Goal: Task Accomplishment & Management: Use online tool/utility

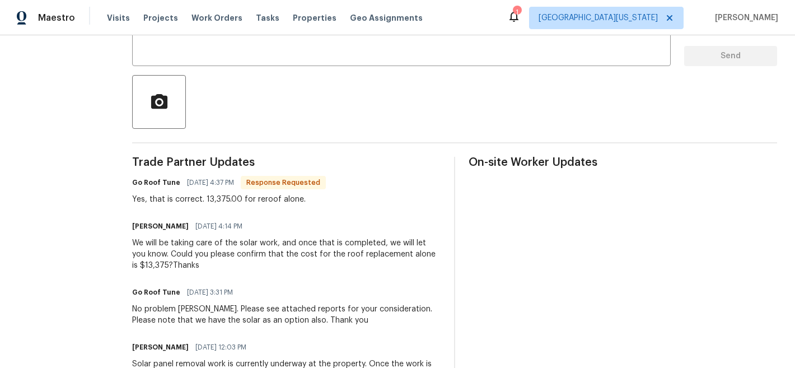
scroll to position [236, 0]
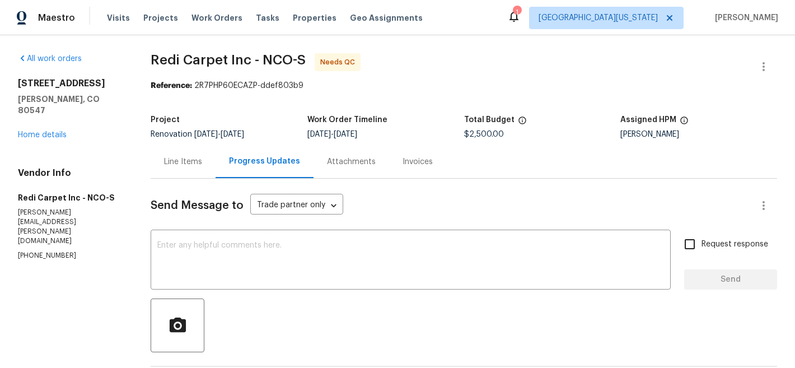
scroll to position [177, 0]
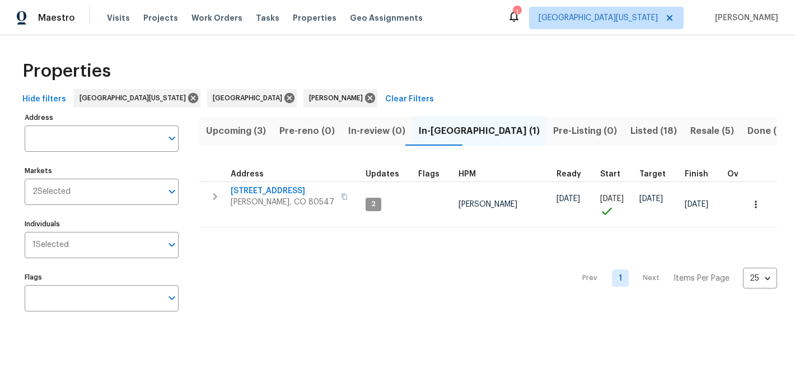
click at [420, 51] on div "Properties Hide filters Northern Colorado Denver John Gonzalez Clear Filters Ad…" at bounding box center [397, 187] width 795 height 305
click at [395, 80] on div "Properties" at bounding box center [397, 71] width 759 height 36
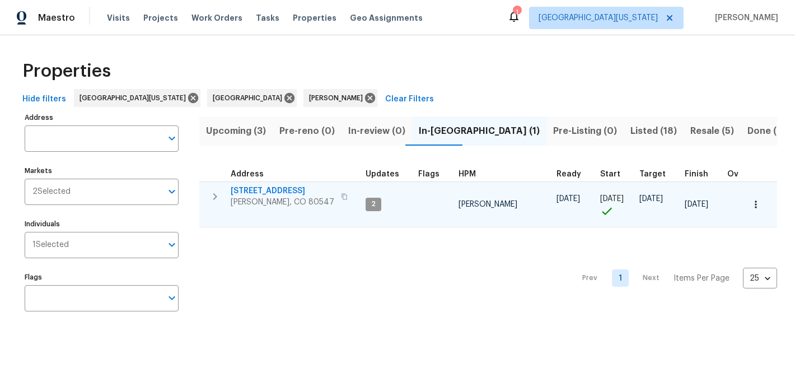
click at [289, 190] on span "5510 Homeward Dr" at bounding box center [283, 190] width 104 height 11
click at [750, 205] on icon "button" at bounding box center [755, 204] width 11 height 11
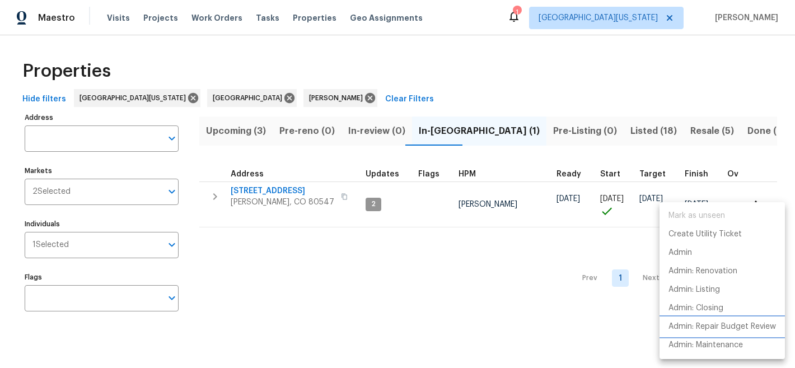
click at [721, 326] on p "Admin: Repair Budget Review" at bounding box center [721, 327] width 107 height 12
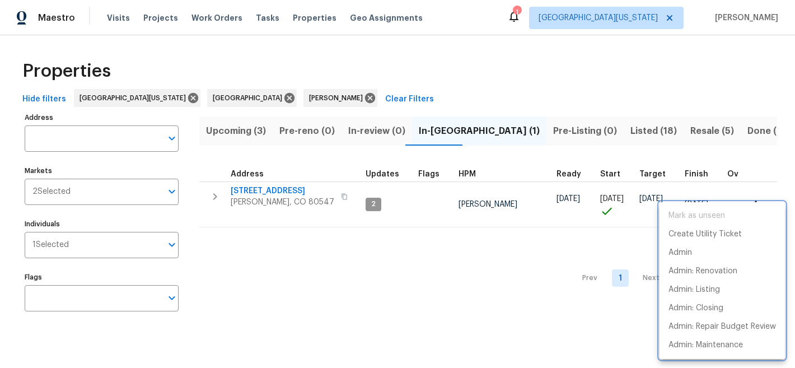
click at [489, 269] on div at bounding box center [397, 184] width 795 height 368
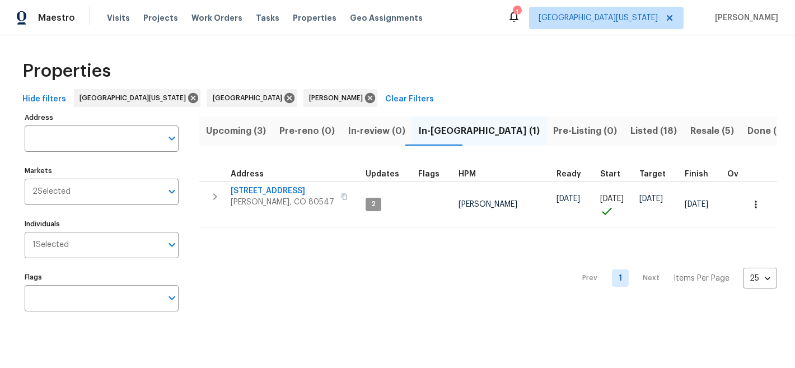
click at [427, 83] on div "Properties" at bounding box center [397, 71] width 759 height 36
click at [203, 19] on span "Work Orders" at bounding box center [216, 17] width 51 height 11
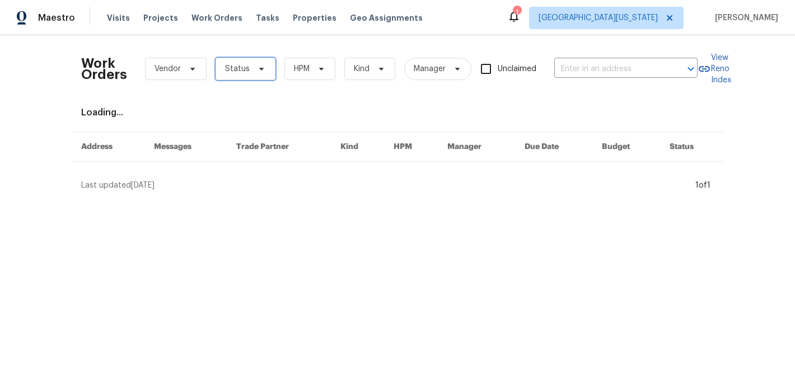
click at [225, 71] on span "Status" at bounding box center [237, 68] width 25 height 11
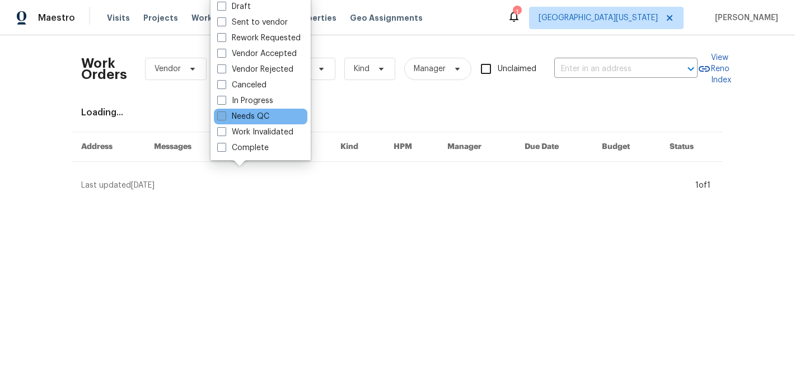
click at [264, 115] on label "Needs QC" at bounding box center [243, 116] width 52 height 11
click at [224, 115] on input "Needs QC" at bounding box center [220, 114] width 7 height 7
checkbox input "true"
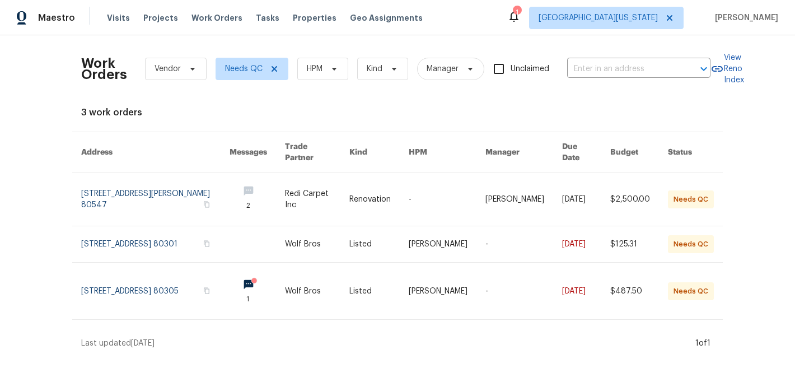
click at [450, 17] on div "Maestro Visits Projects Work Orders Tasks Properties Geo Assignments 1 [GEOGRAP…" at bounding box center [397, 17] width 795 height 35
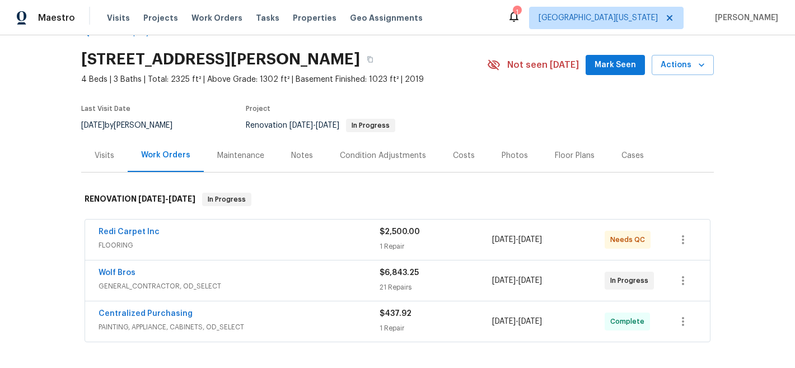
scroll to position [32, 0]
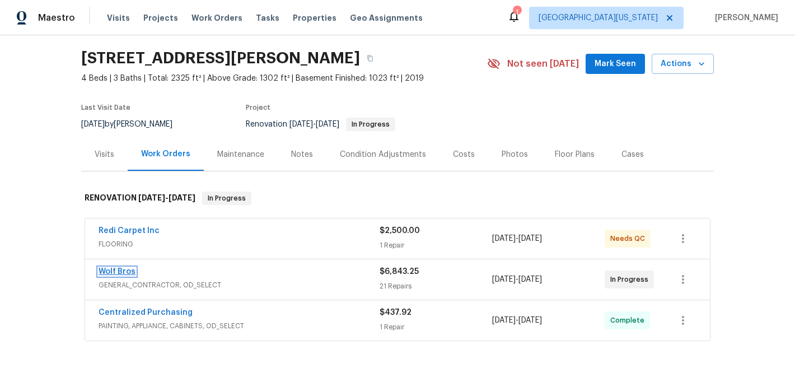
click at [111, 274] on link "Wolf Bros" at bounding box center [117, 272] width 37 height 8
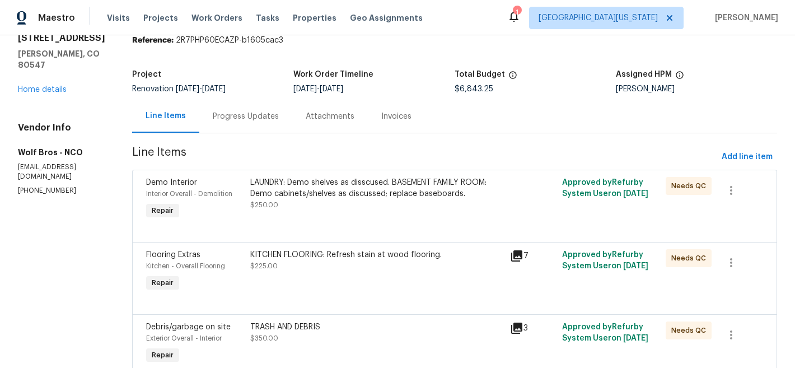
scroll to position [48, 0]
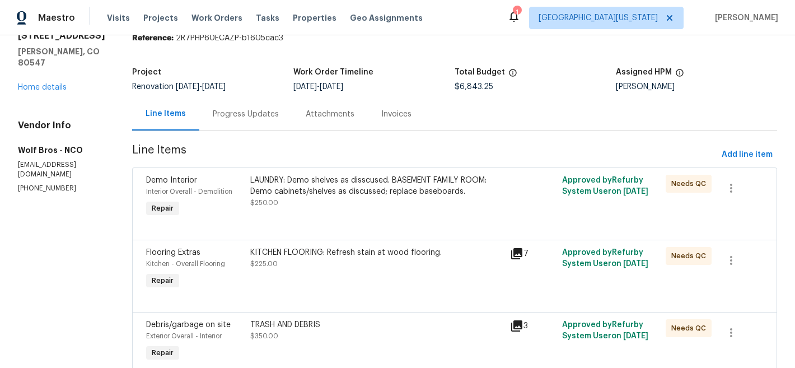
click at [235, 112] on div "Progress Updates" at bounding box center [246, 114] width 66 height 11
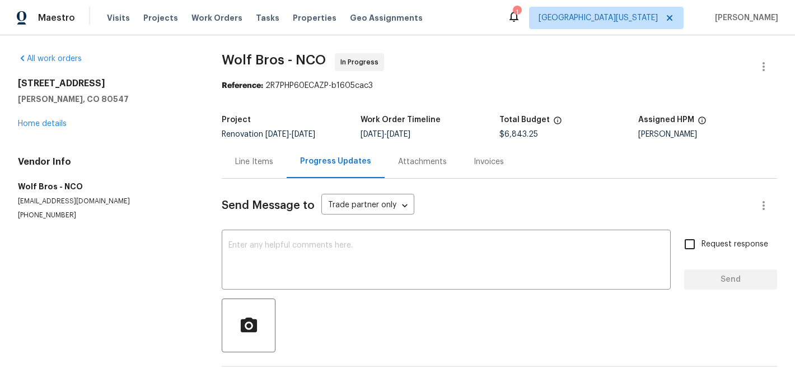
click at [64, 112] on div "5510 Homeward Dr Timnath, CO 80547 Home details" at bounding box center [106, 103] width 177 height 51
click at [61, 122] on link "Home details" at bounding box center [42, 124] width 49 height 8
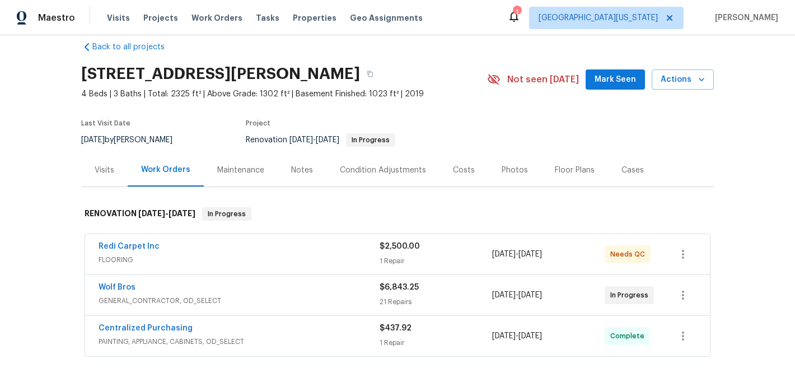
scroll to position [62, 0]
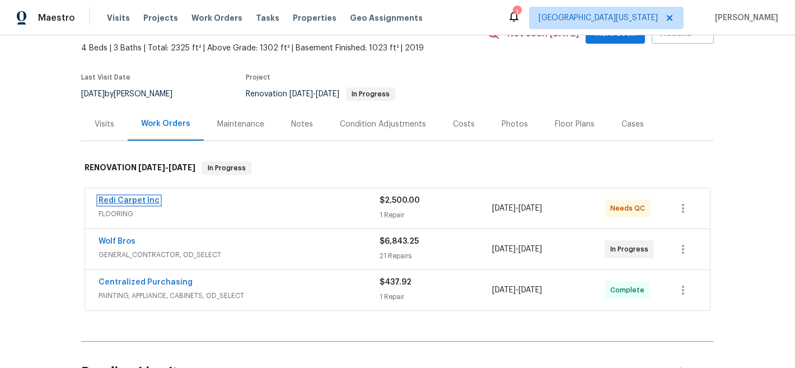
click at [143, 197] on link "Redi Carpet Inc" at bounding box center [129, 200] width 61 height 8
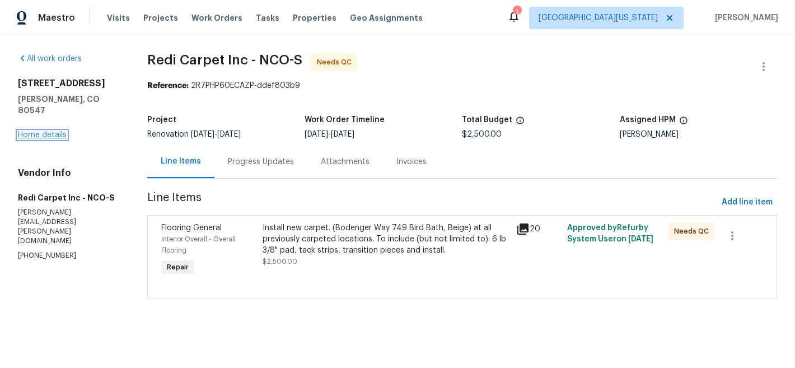
click at [52, 131] on link "Home details" at bounding box center [42, 135] width 49 height 8
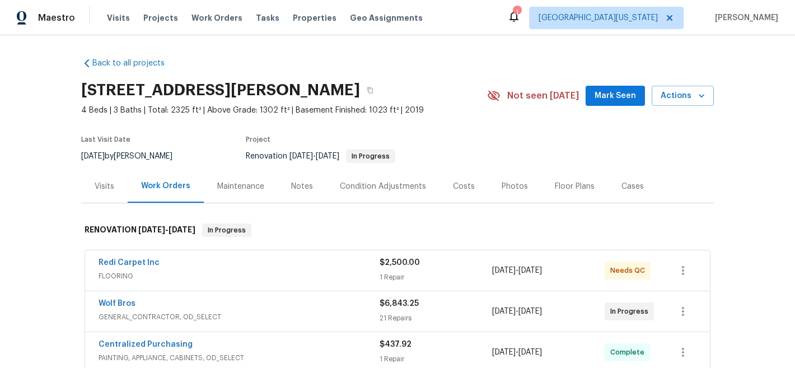
click at [476, 129] on section "5510 Homeward Dr, Timnath, CO 80547 4 Beds | 3 Baths | Total: 2325 ft² | Above …" at bounding box center [397, 123] width 632 height 94
click at [457, 189] on div "Costs" at bounding box center [464, 186] width 22 height 11
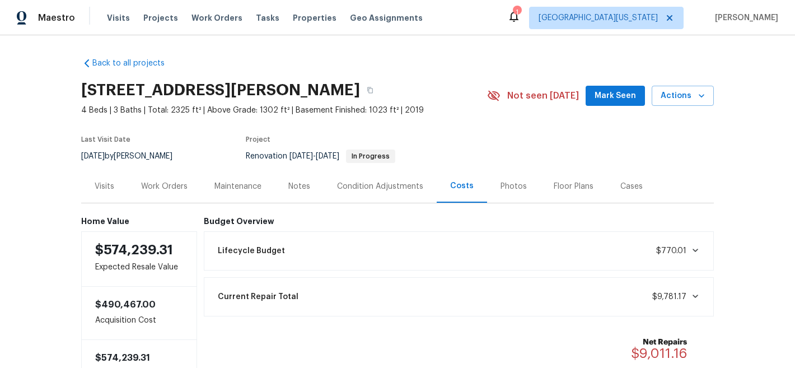
click at [521, 15] on div "1" at bounding box center [517, 12] width 8 height 11
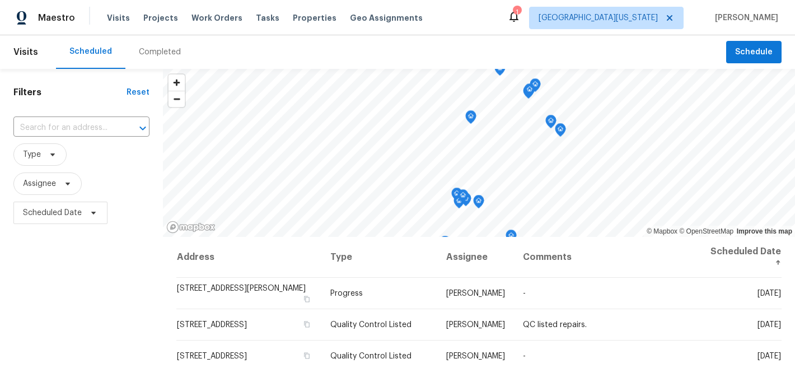
click at [494, 26] on div "Maestro Visits Projects Work Orders Tasks Properties Geo Assignments 1 [GEOGRAP…" at bounding box center [397, 17] width 795 height 35
click at [304, 49] on div "Scheduled Completed" at bounding box center [391, 52] width 670 height 34
